Goal: Transaction & Acquisition: Purchase product/service

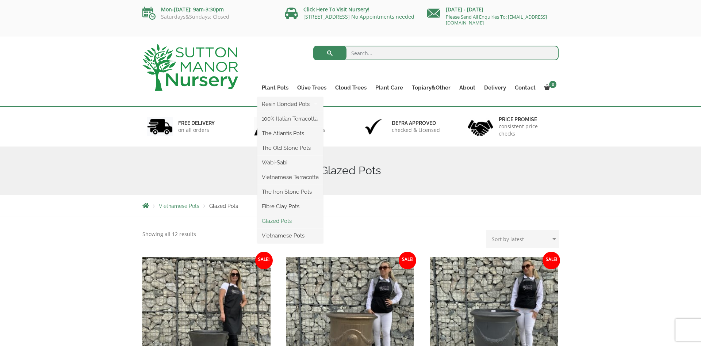
click at [279, 221] on link "Glazed Pots" at bounding box center [291, 221] width 66 height 11
click at [290, 208] on link "Fibre Clay Pots" at bounding box center [291, 206] width 66 height 11
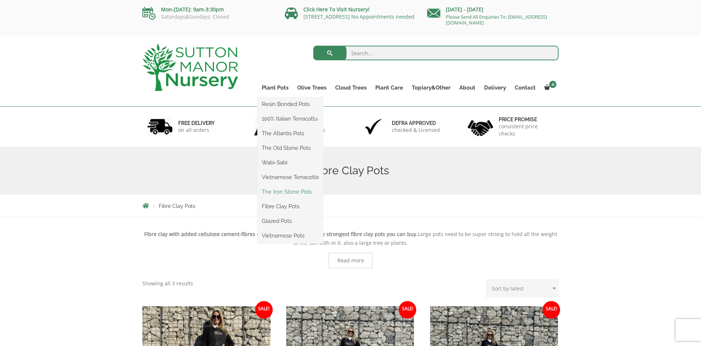
click at [290, 190] on link "The Iron Stone Pots" at bounding box center [291, 191] width 66 height 11
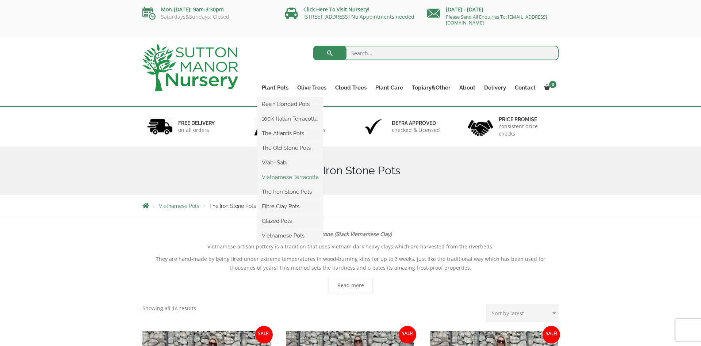
click at [293, 178] on link "Vietnamese Terracotta" at bounding box center [291, 177] width 66 height 11
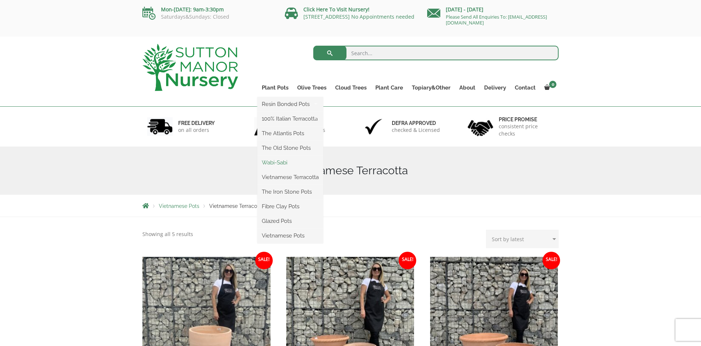
click at [277, 161] on link "Wabi-Sabi" at bounding box center [291, 162] width 66 height 11
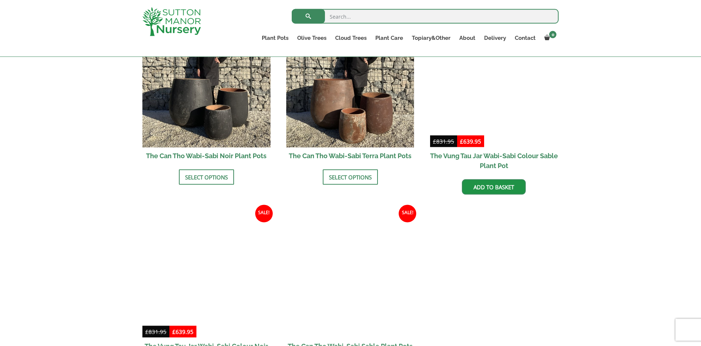
scroll to position [783, 0]
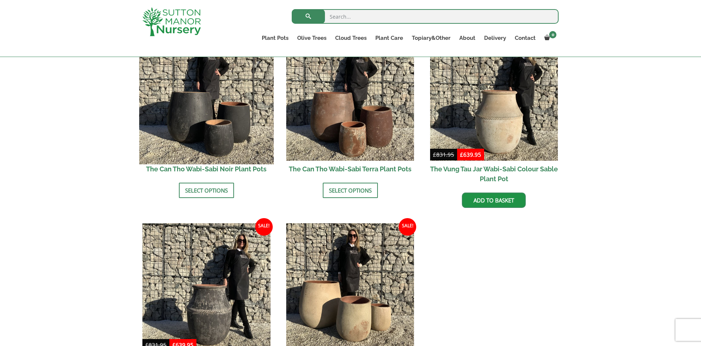
click at [193, 119] on img at bounding box center [206, 97] width 134 height 134
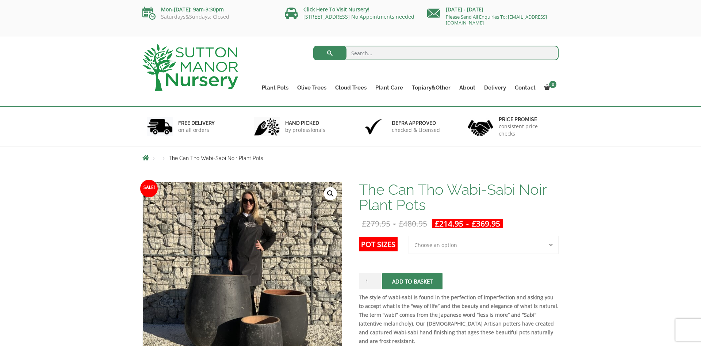
scroll to position [112, 0]
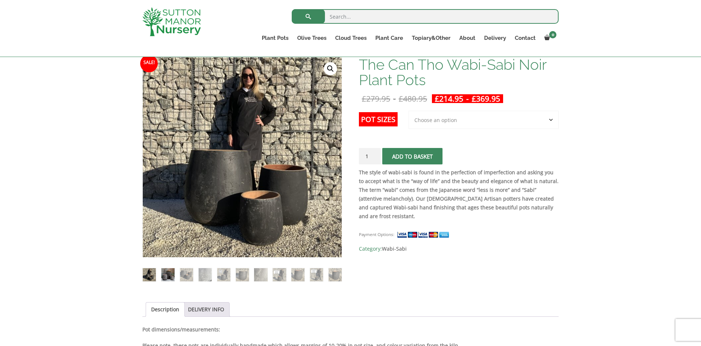
click at [167, 272] on img at bounding box center [167, 274] width 13 height 13
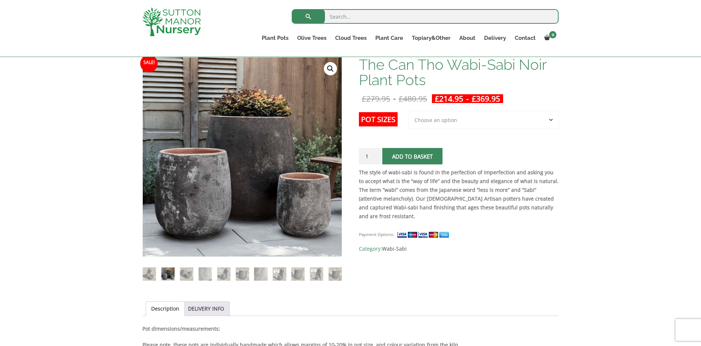
click at [409, 111] on select "Choose an option 3rd to Largest Pot In The Picture 2nd to Largest Pot In The Pi…" at bounding box center [484, 120] width 150 height 18
select select "Largest pot In The Picture"
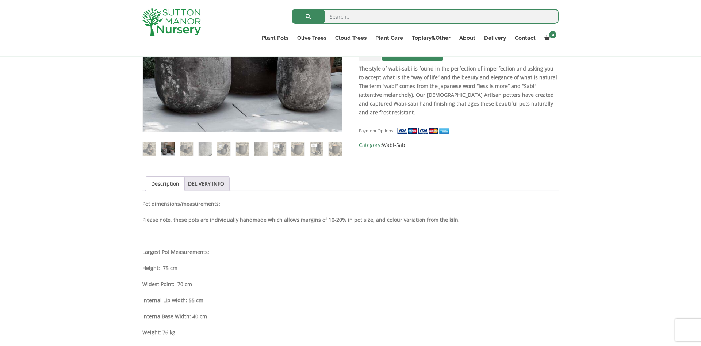
scroll to position [261, 0]
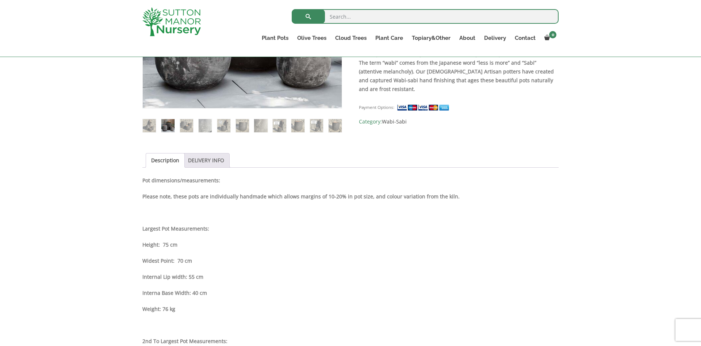
click at [218, 158] on link "DELIVERY INFO" at bounding box center [206, 160] width 36 height 14
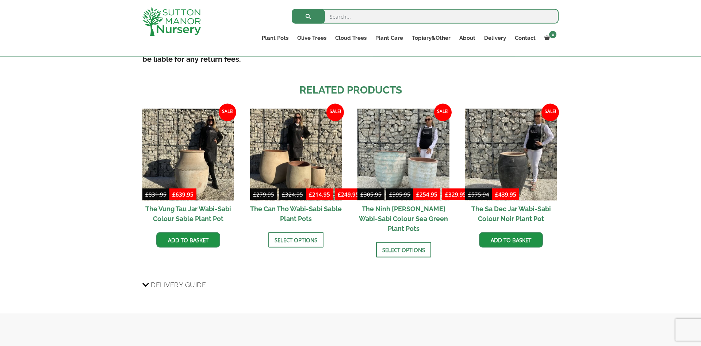
scroll to position [484, 0]
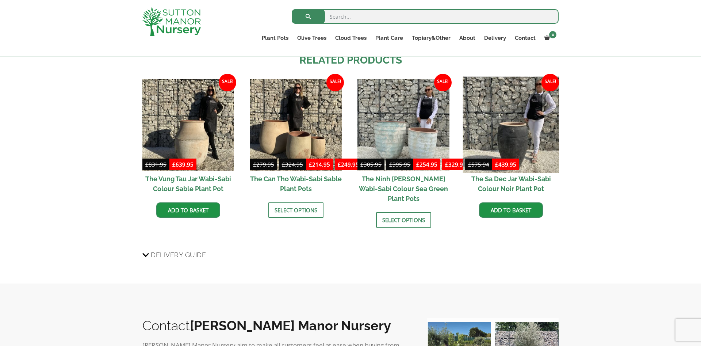
click at [515, 137] on img at bounding box center [511, 124] width 96 height 96
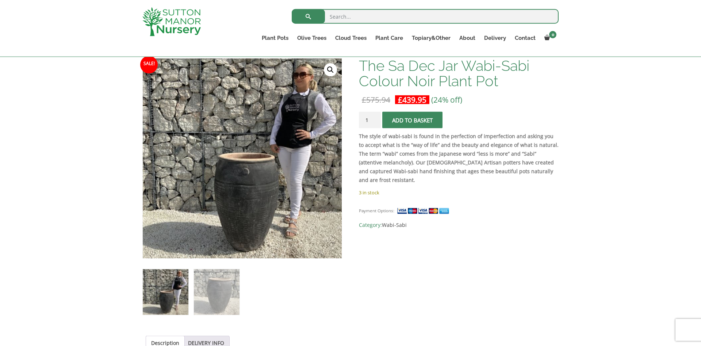
scroll to position [112, 0]
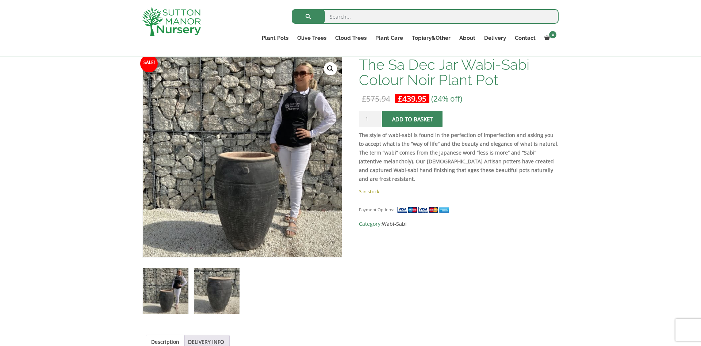
click at [221, 294] on img at bounding box center [217, 291] width 46 height 46
